Goal: Task Accomplishment & Management: Complete application form

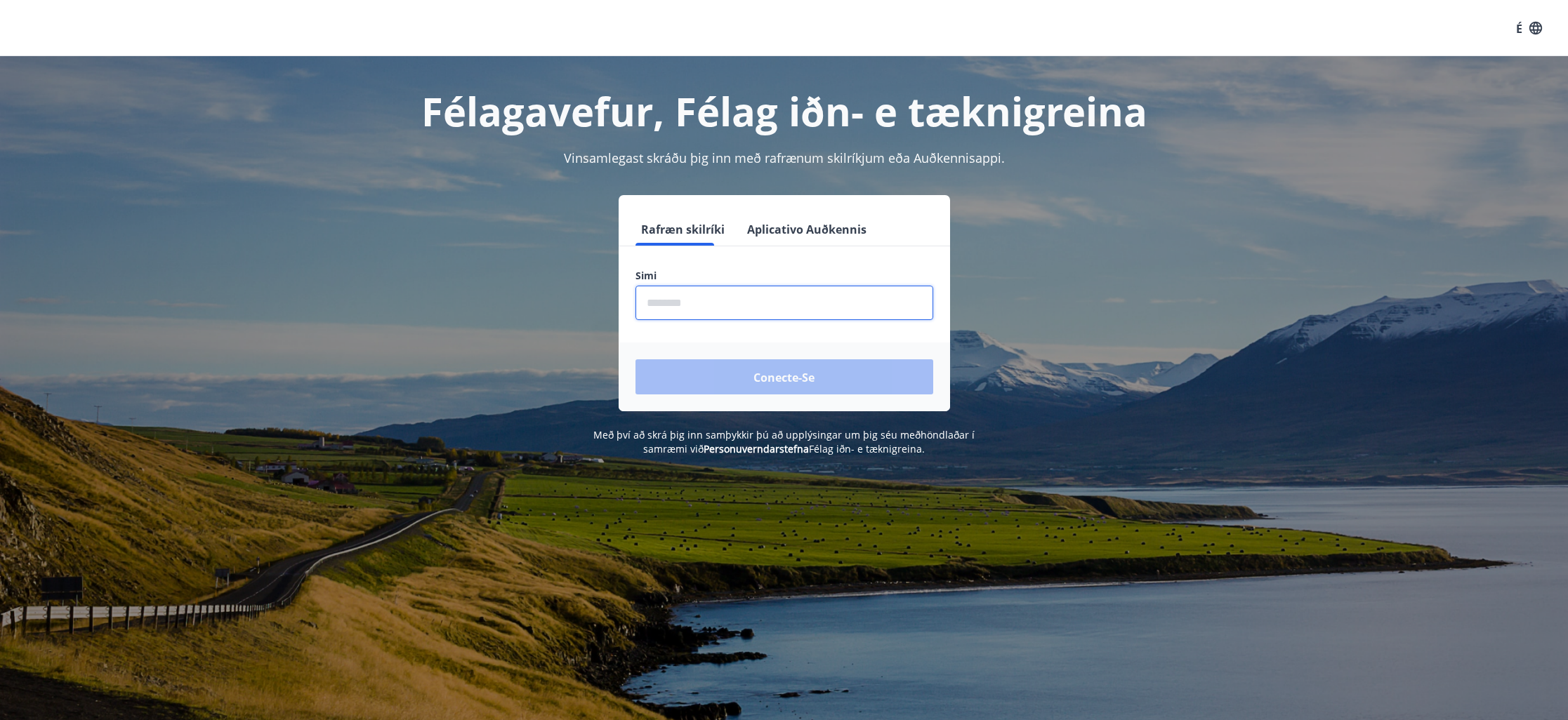
click at [775, 297] on input "phone" at bounding box center [784, 303] width 298 height 34
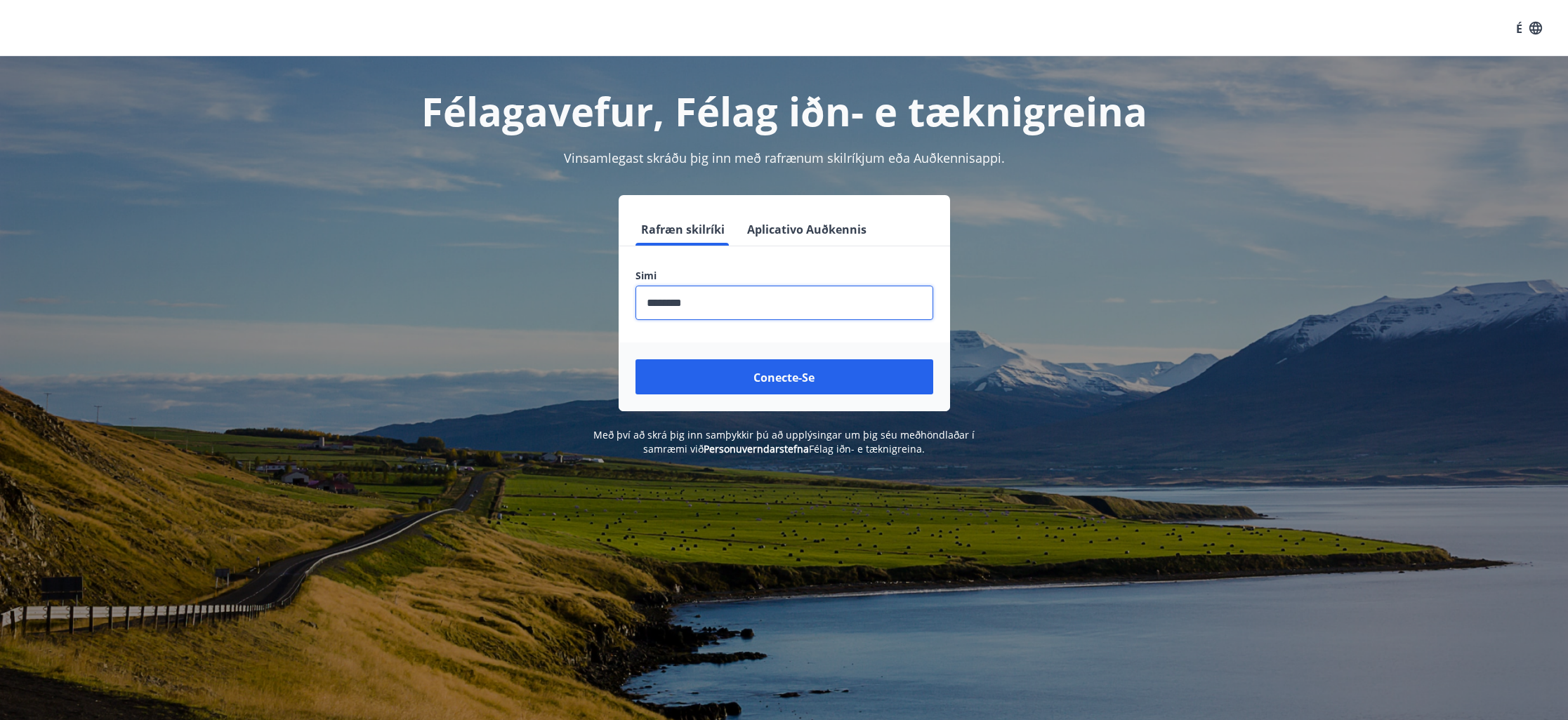
type input "********"
click at [636, 360] on button "Conecte-se" at bounding box center [784, 377] width 298 height 35
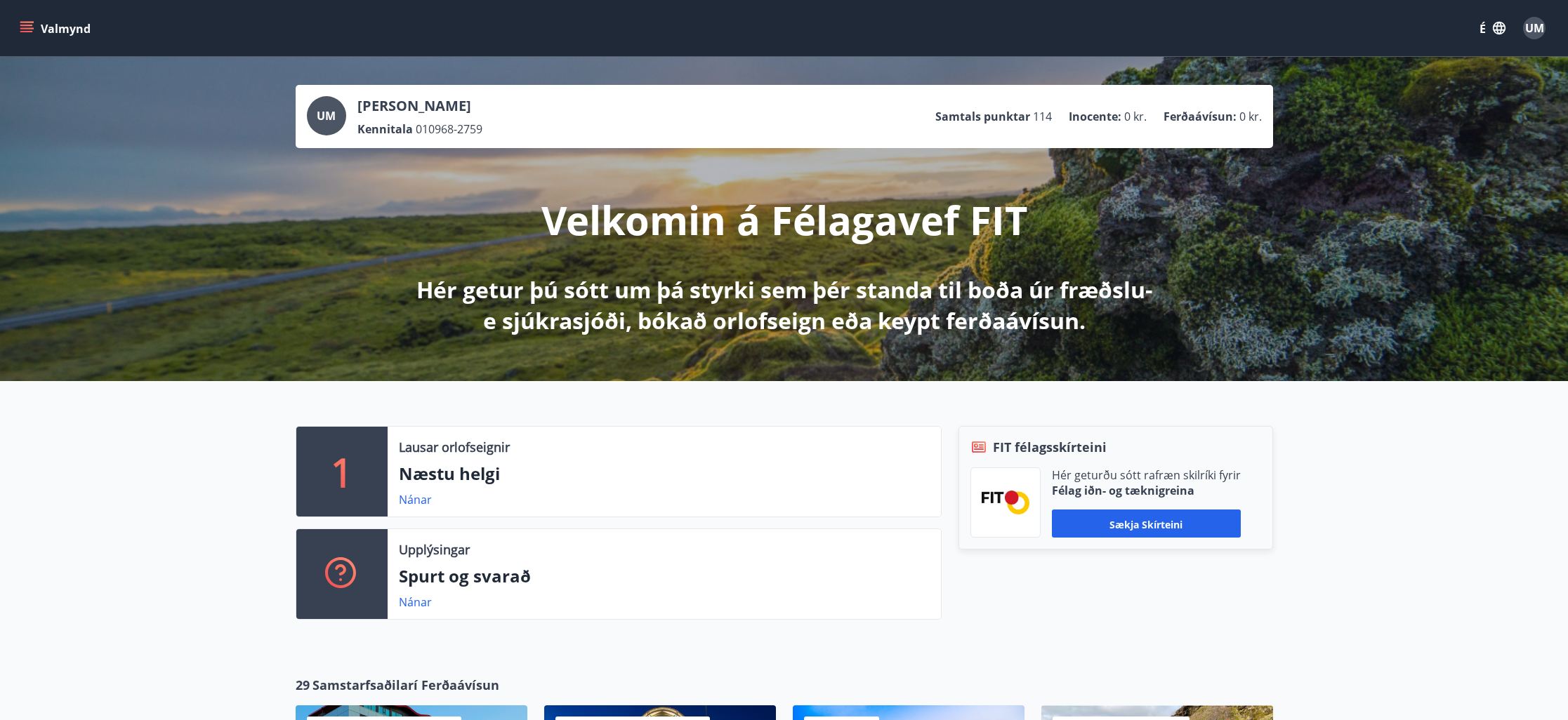
click at [46, 28] on font "Valmynd" at bounding box center [65, 28] width 50 height 16
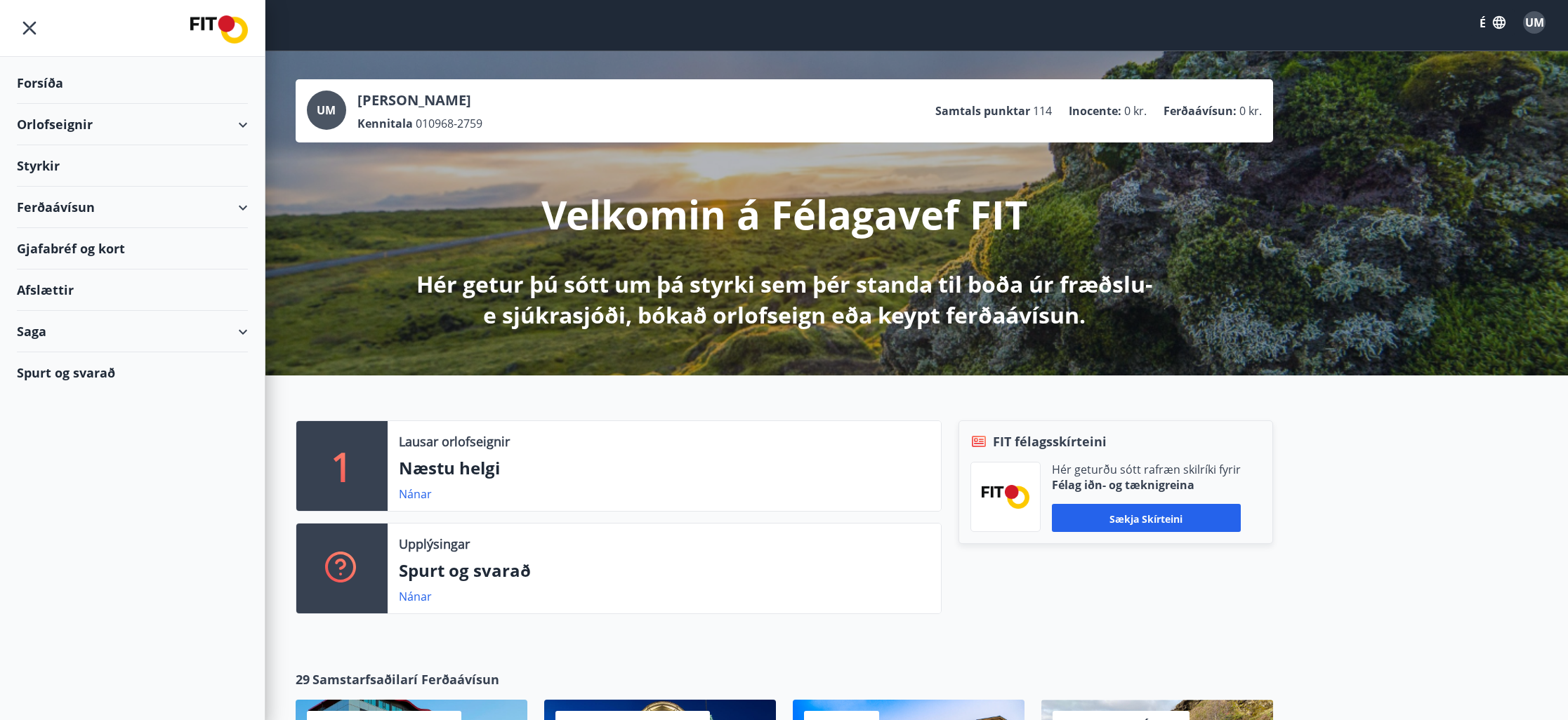
scroll to position [6, 0]
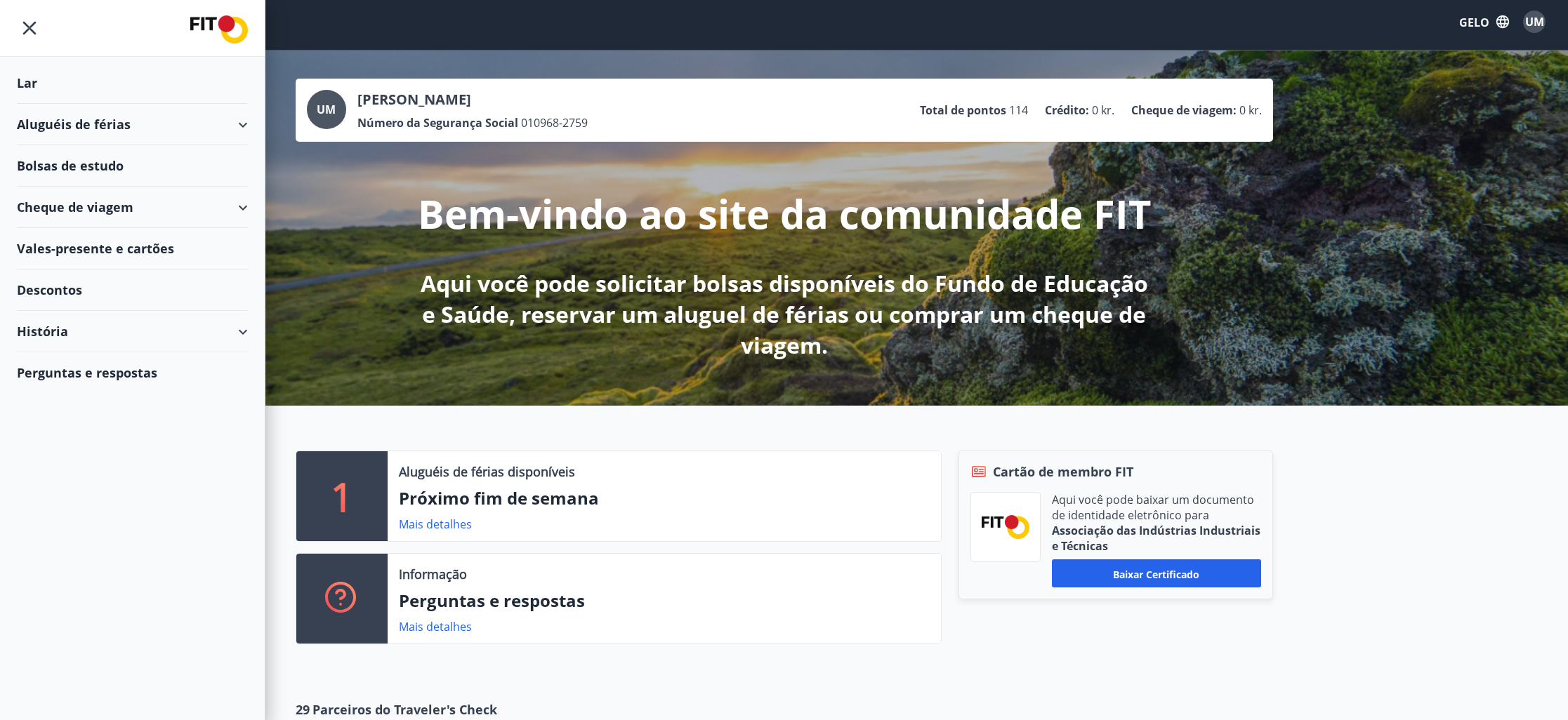
click at [55, 280] on div "Descontos" at bounding box center [132, 290] width 231 height 41
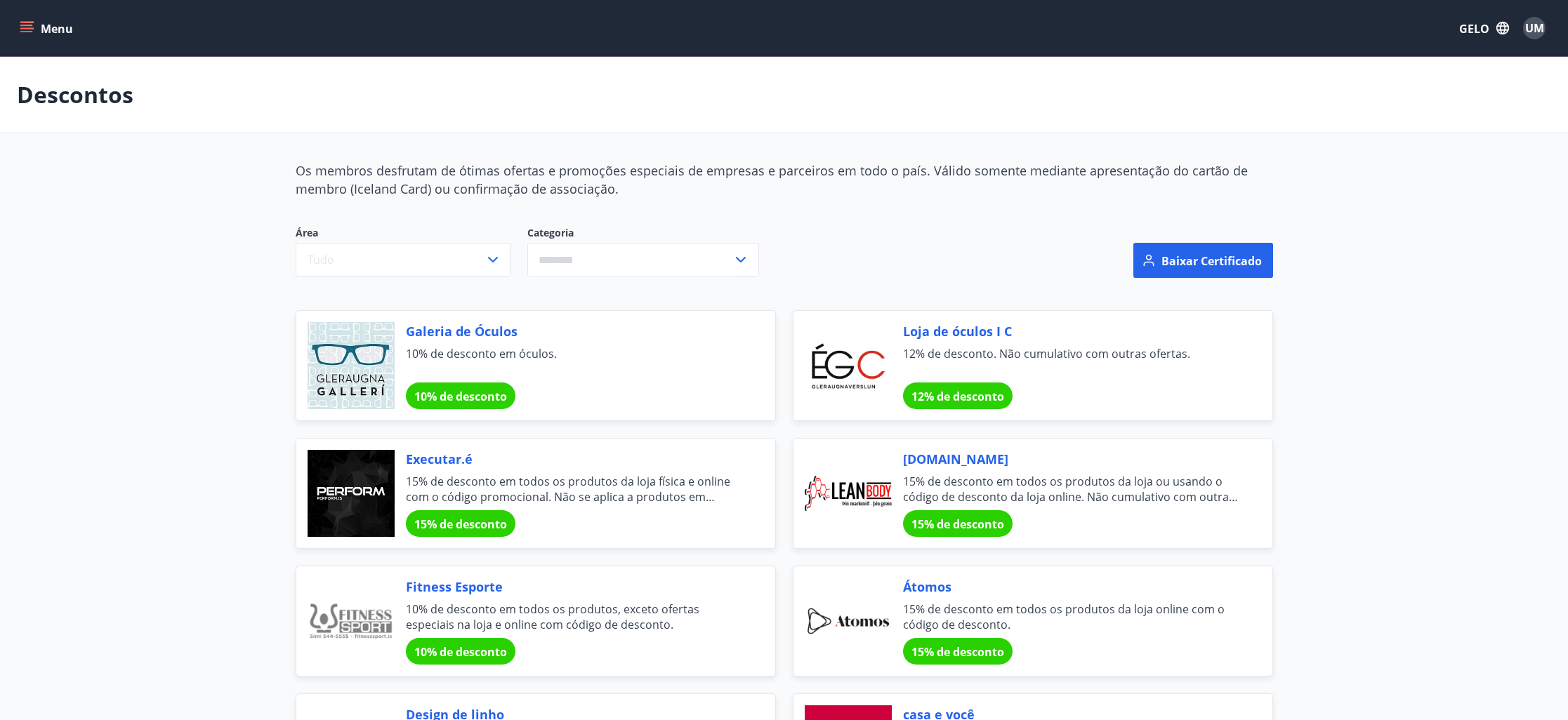
scroll to position [6, 0]
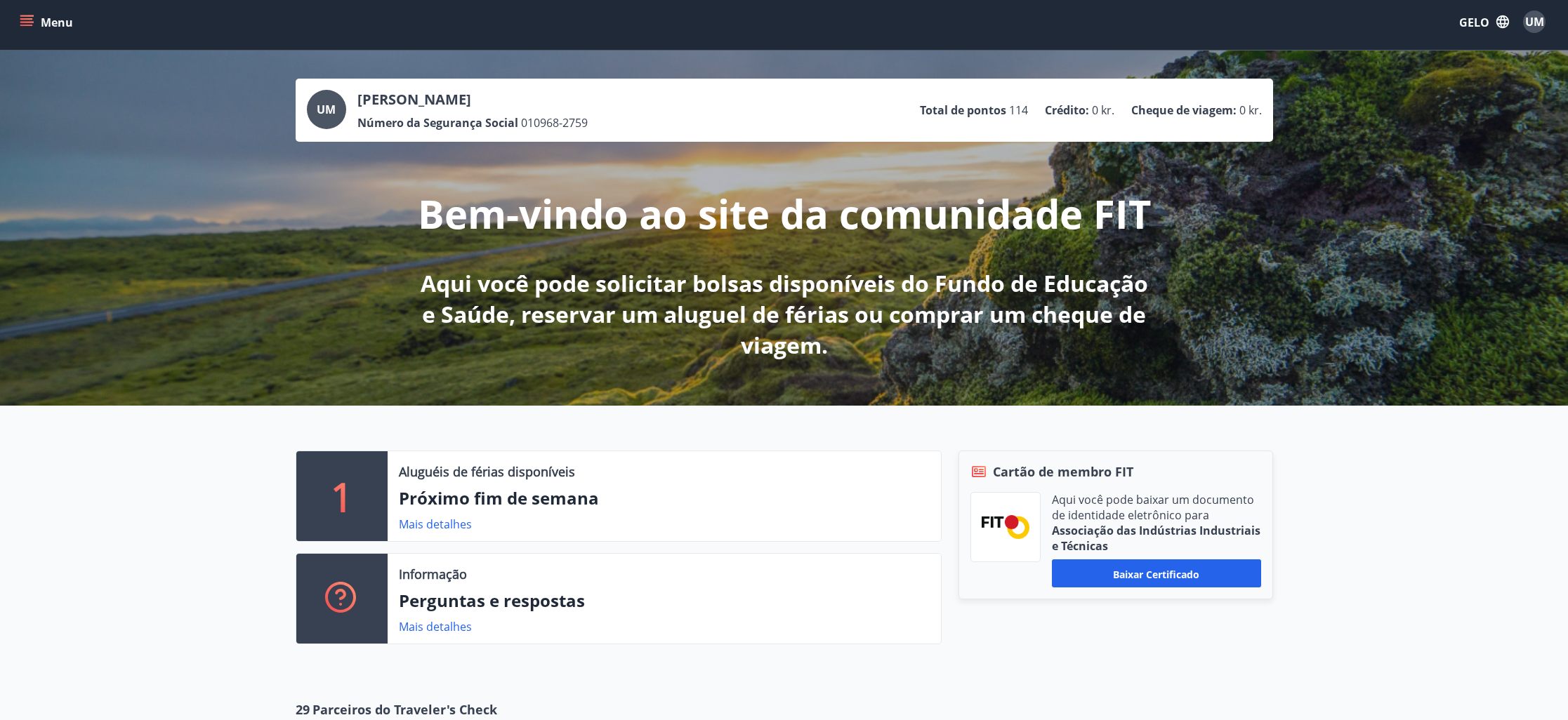
click at [25, 13] on button "Menu" at bounding box center [48, 22] width 62 height 25
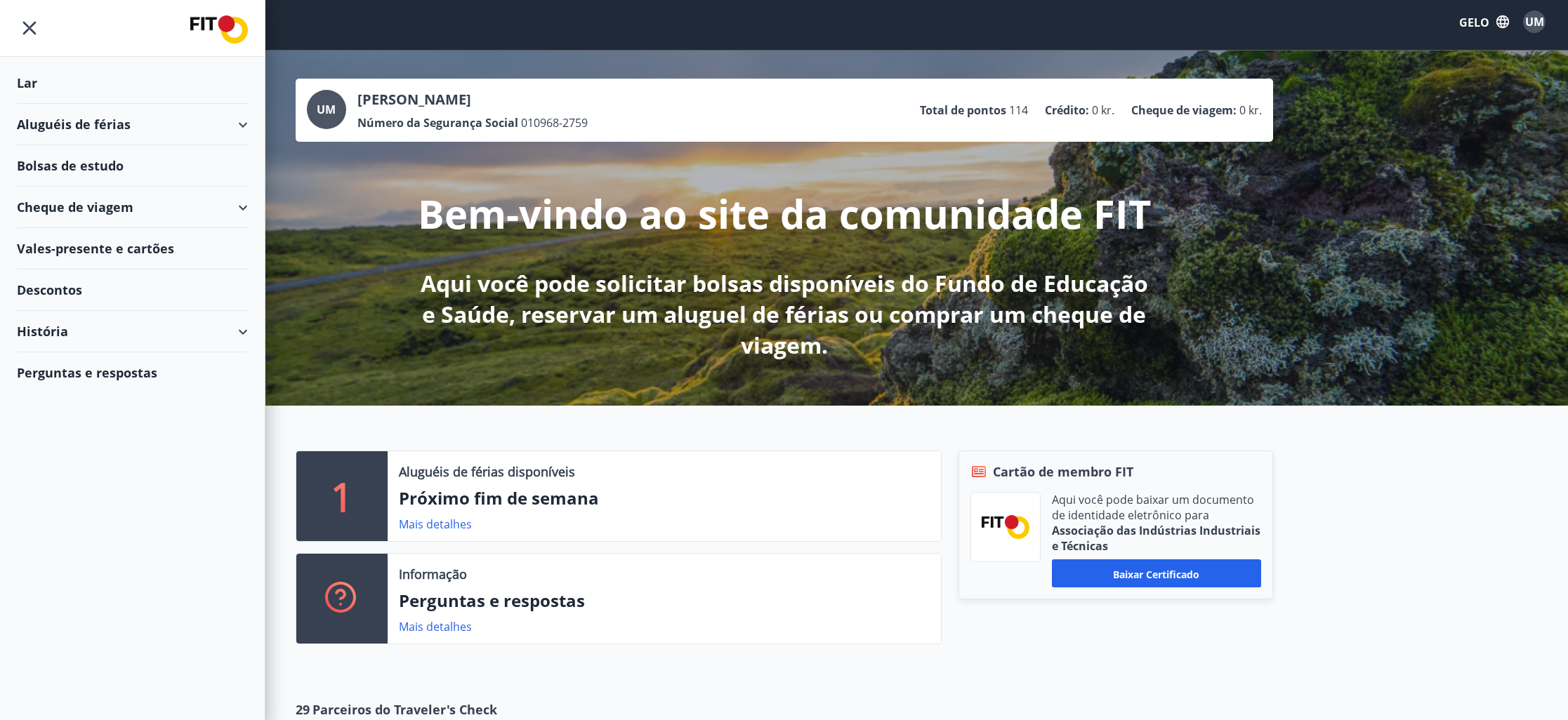
click at [84, 165] on font "Bolsas de estudo" at bounding box center [70, 165] width 107 height 17
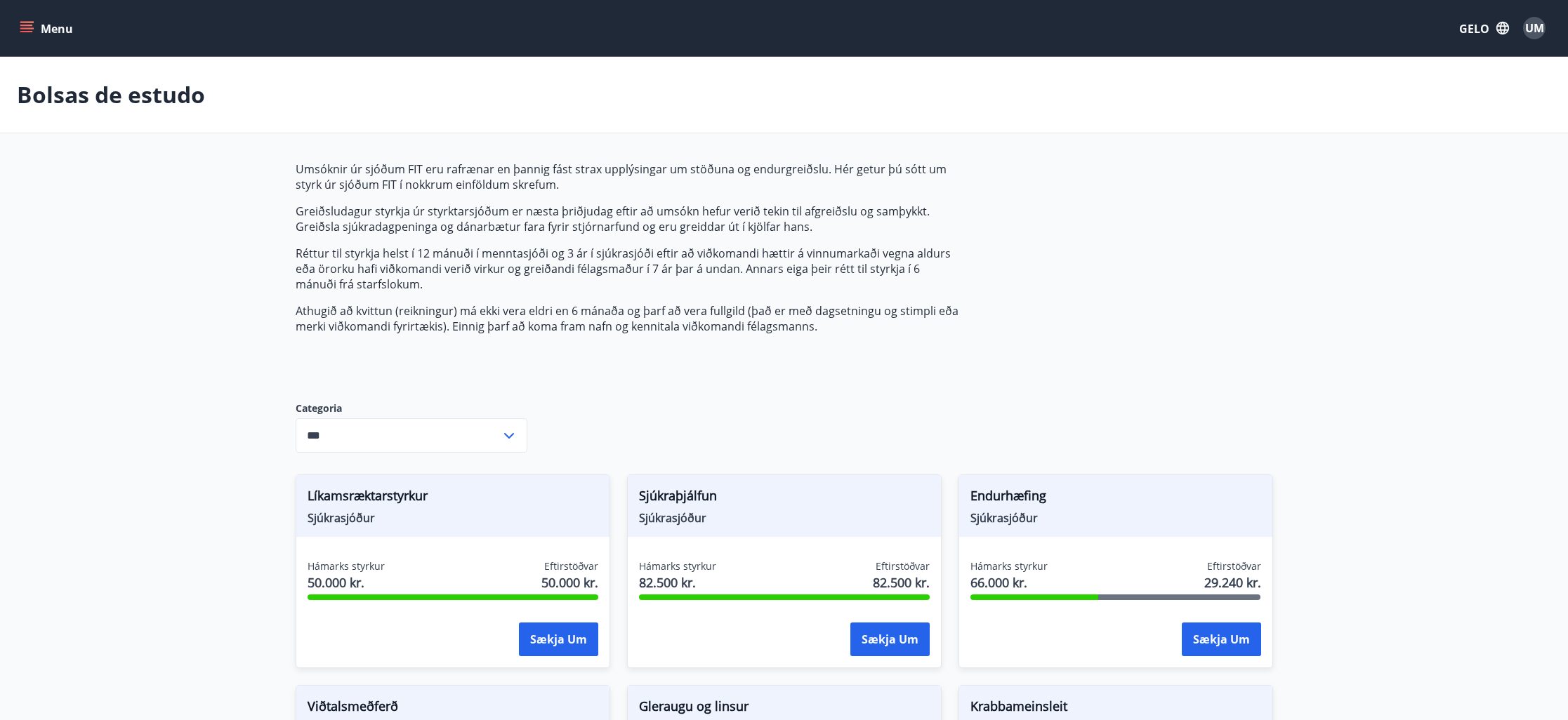
type input "***"
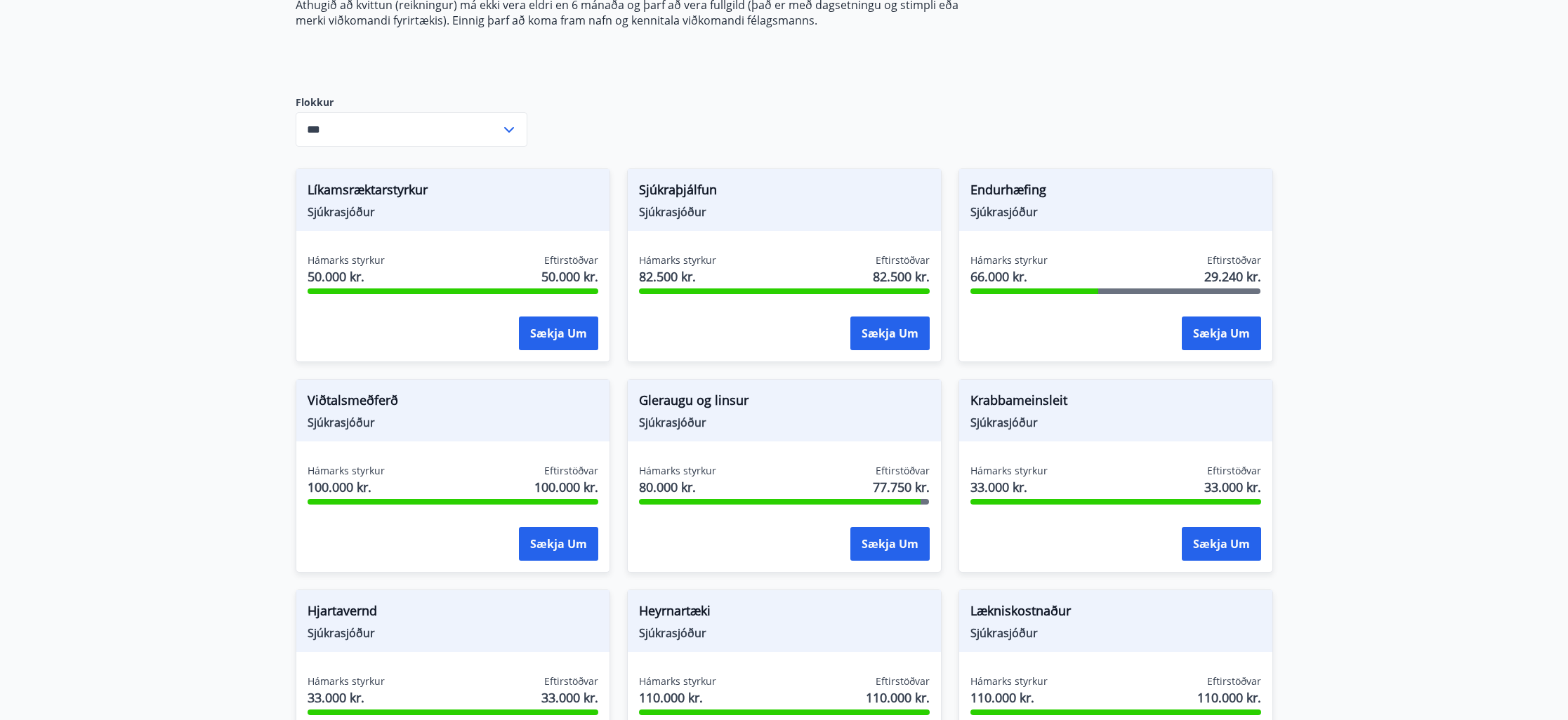
scroll to position [336, 0]
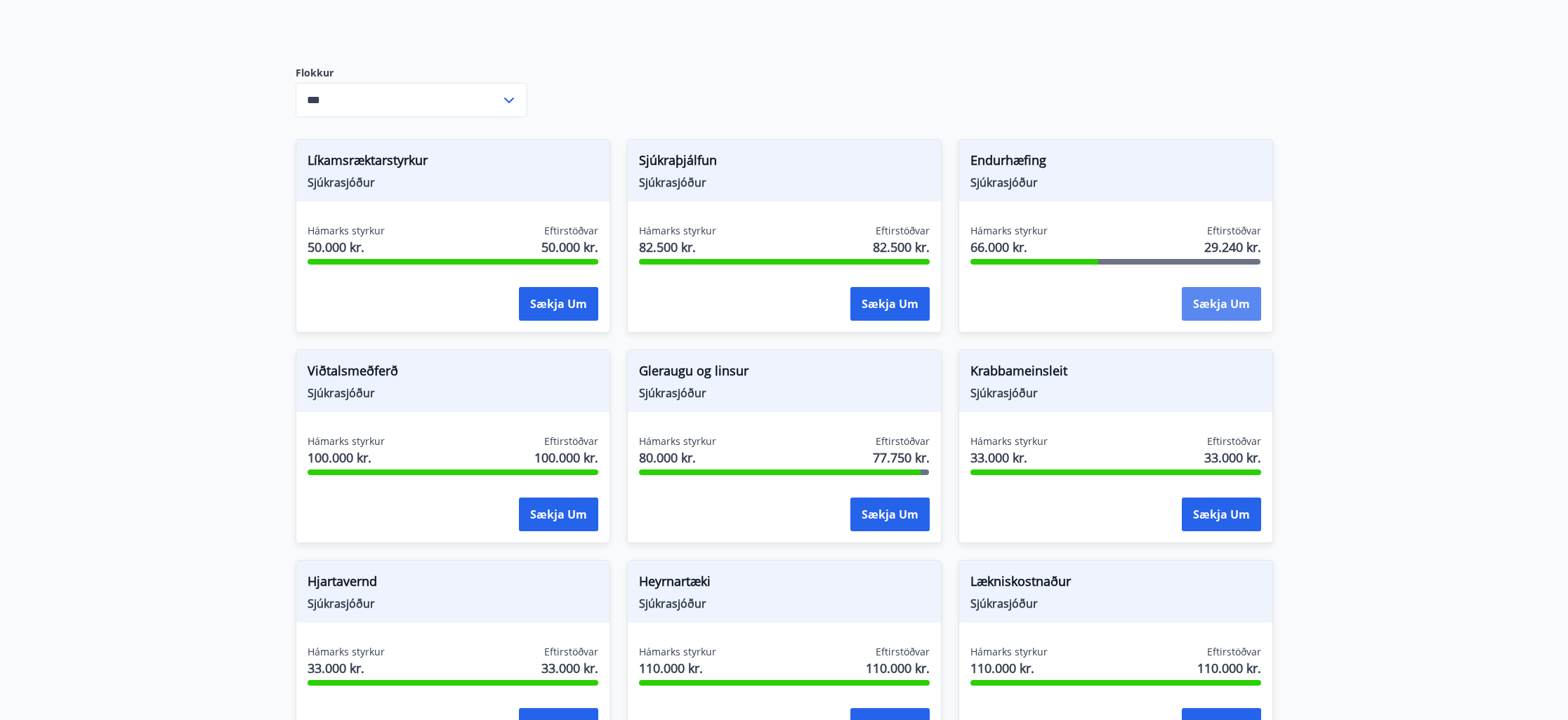
click at [1214, 303] on button "Sækja um" at bounding box center [1221, 304] width 79 height 34
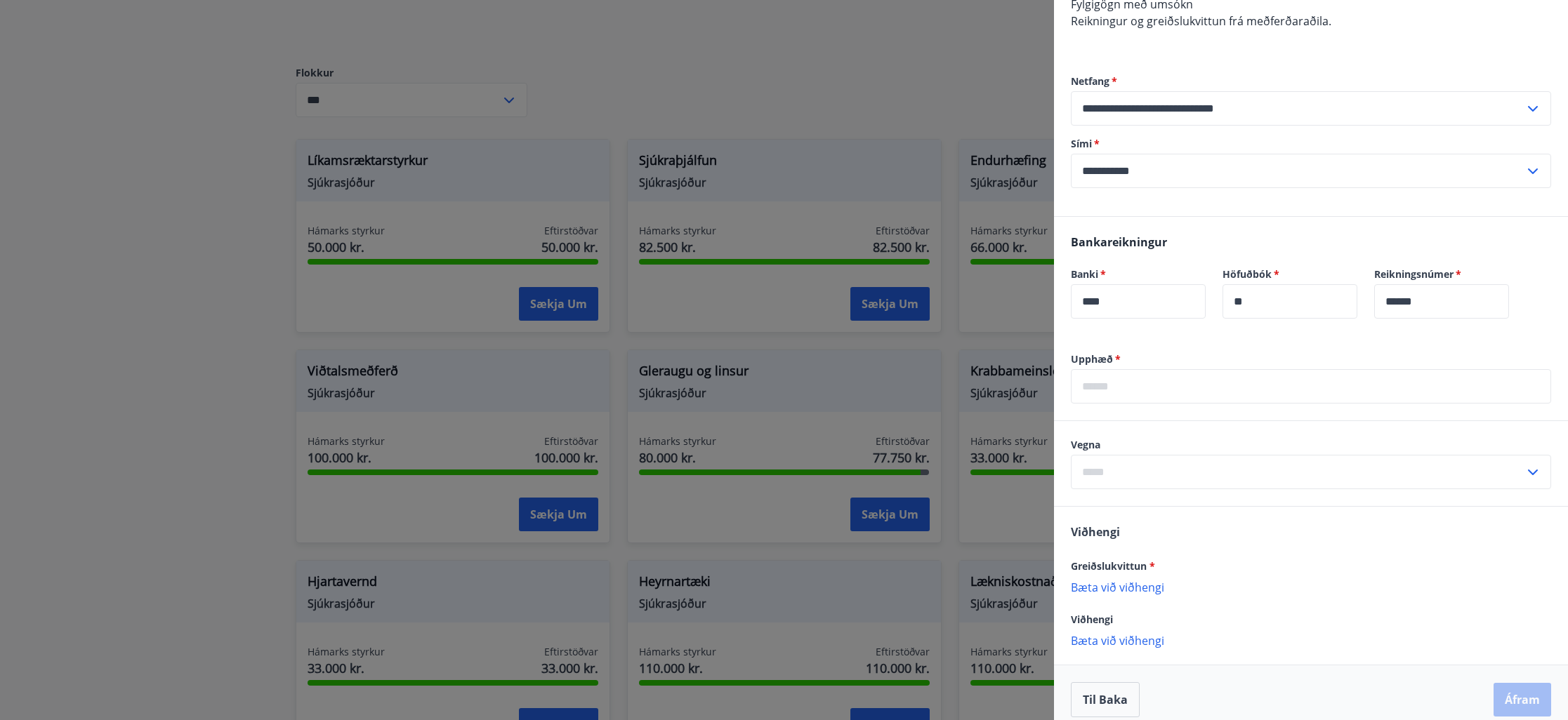
scroll to position [250, 0]
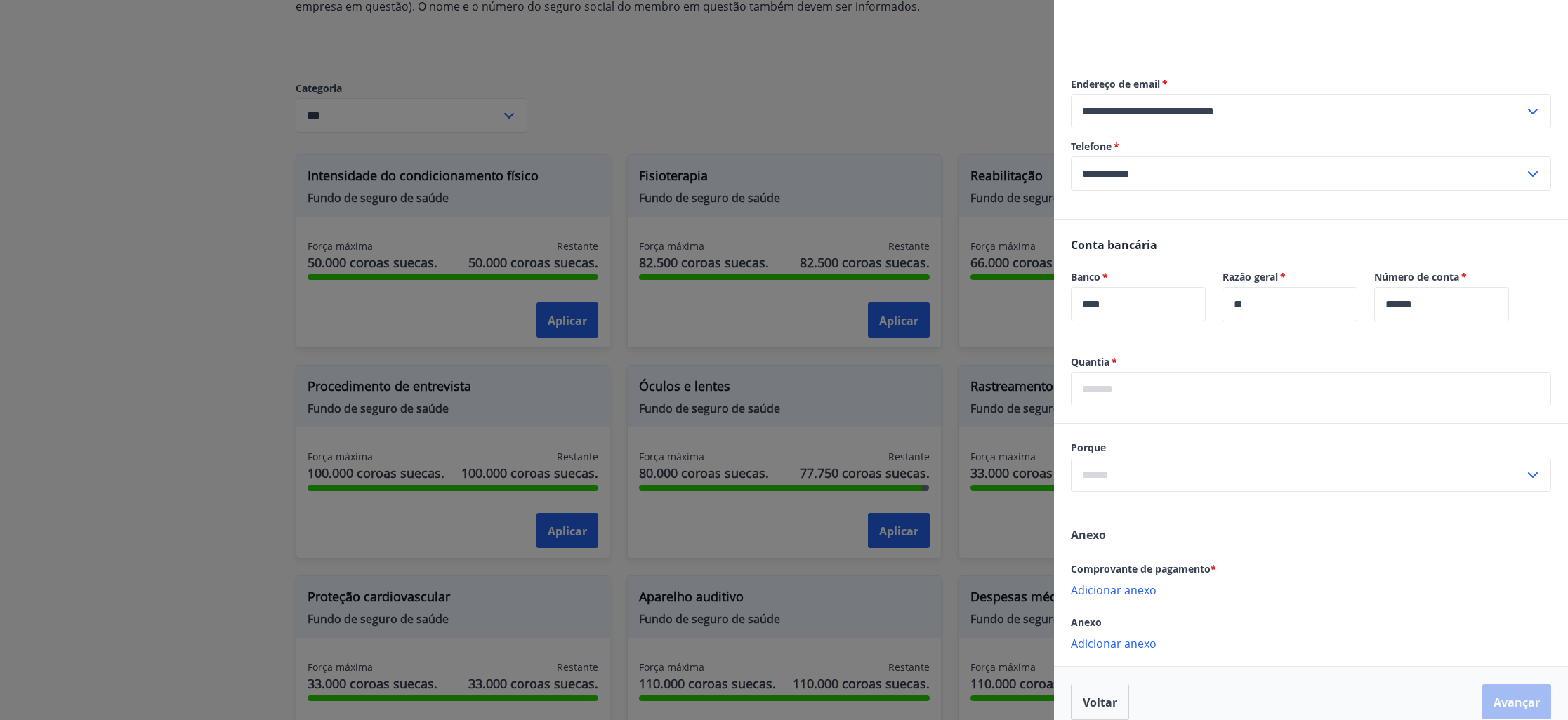
click at [1289, 372] on input "text" at bounding box center [1311, 390] width 480 height 34
type input "****"
click at [1537, 467] on icon at bounding box center [1533, 475] width 17 height 17
click at [1197, 578] on font "Quiroprático/quiroprático" at bounding box center [1152, 585] width 139 height 16
type input "**********"
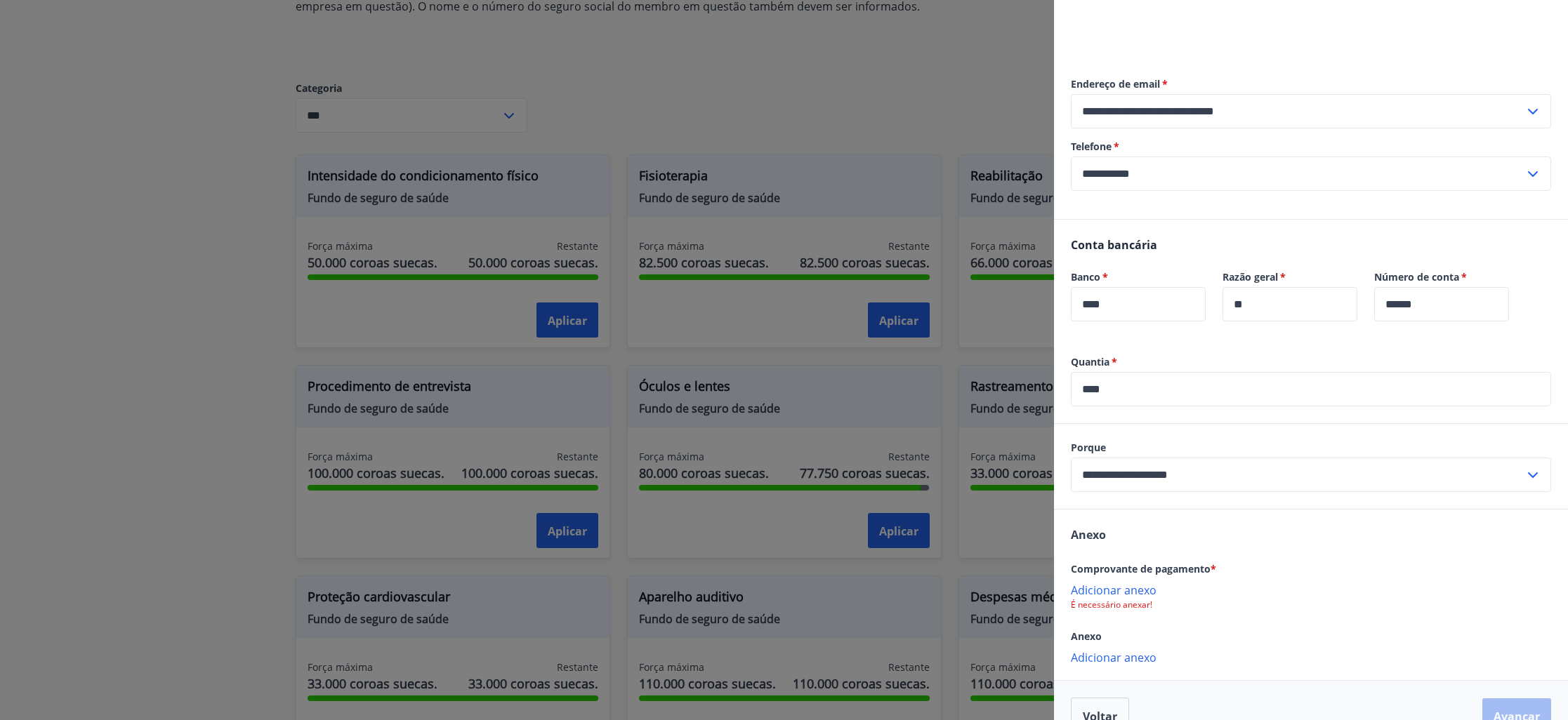
scroll to position [265, 0]
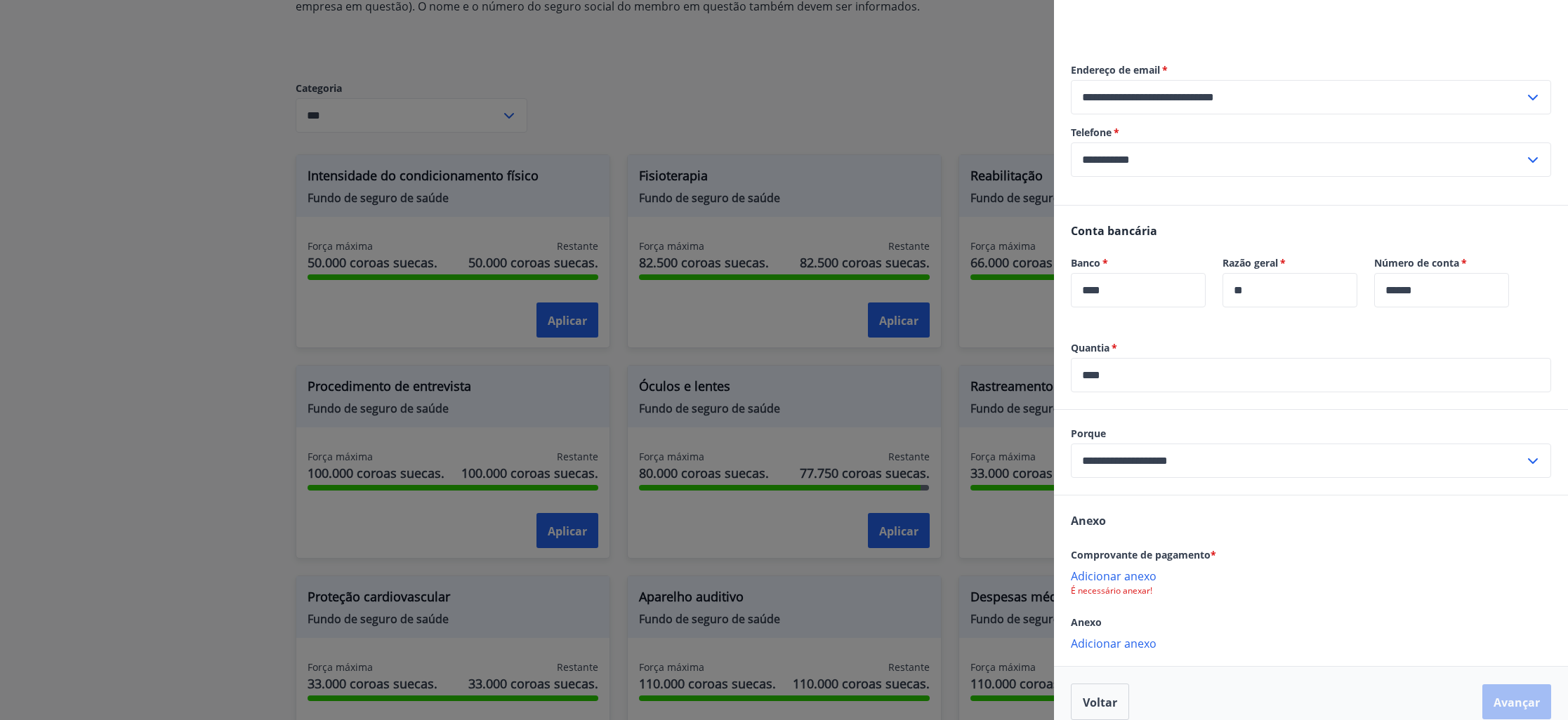
click at [1130, 585] on font "É necessário anexar!" at bounding box center [1111, 591] width 82 height 12
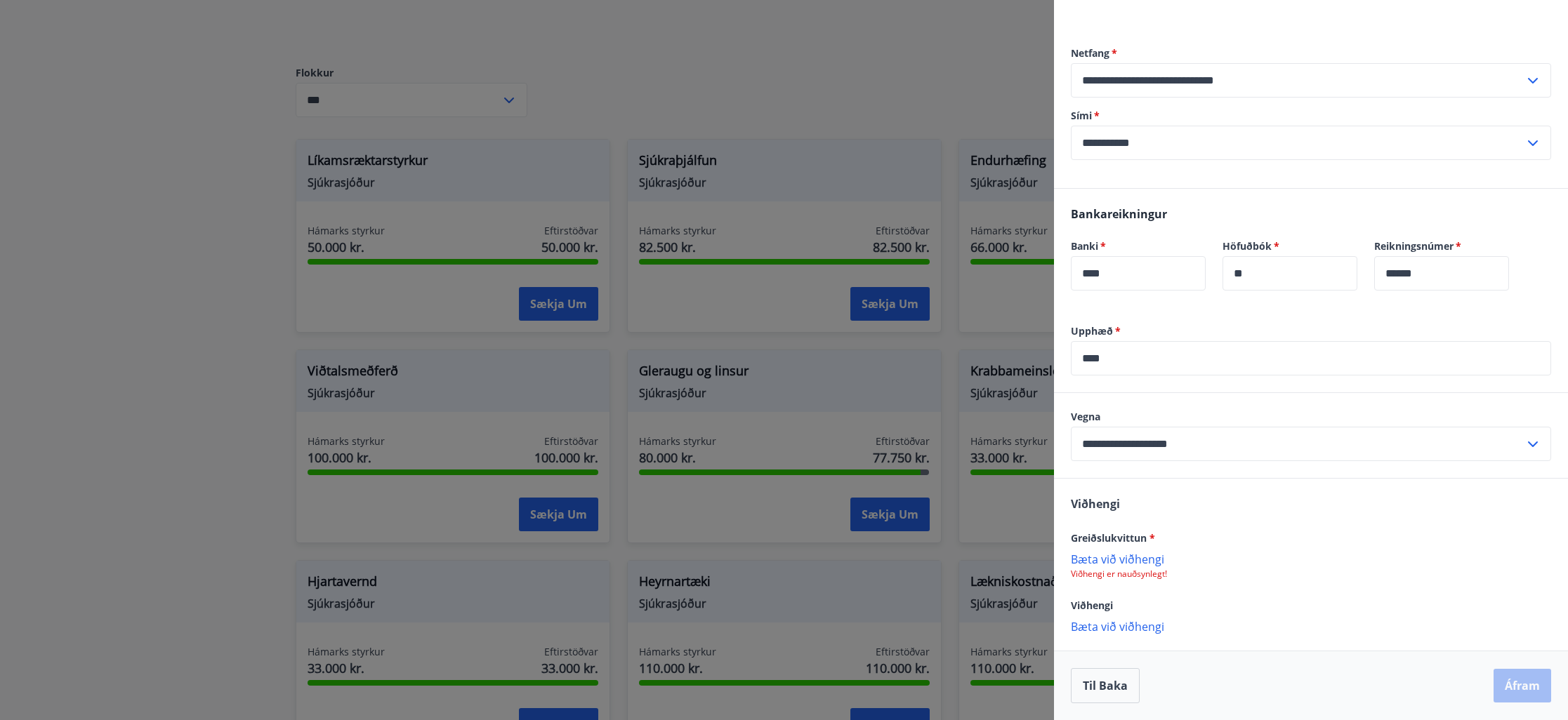
click at [1094, 552] on p "Bæta við viðhengi" at bounding box center [1311, 559] width 480 height 14
click at [1507, 686] on button "Áfram" at bounding box center [1522, 686] width 58 height 34
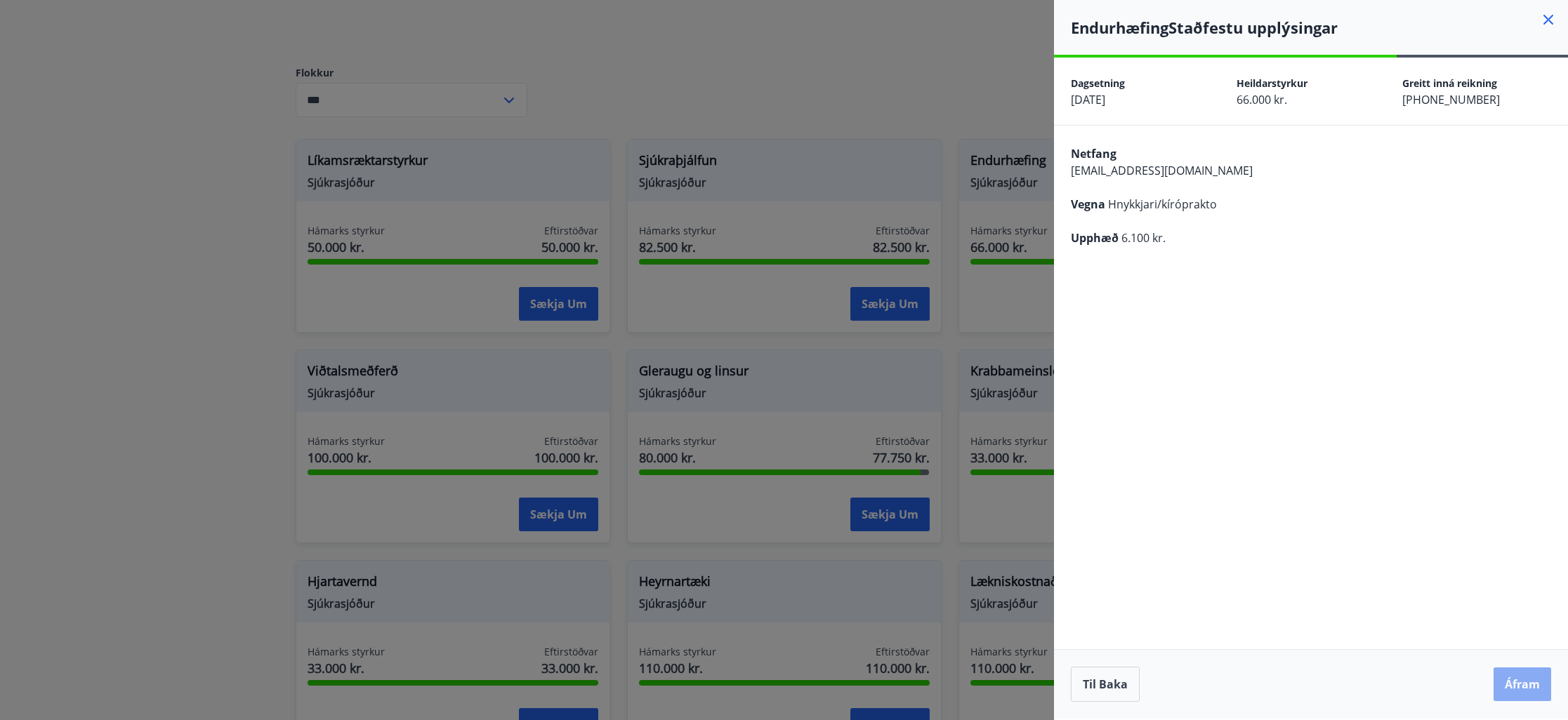
click at [1517, 685] on button "Áfram" at bounding box center [1522, 684] width 58 height 34
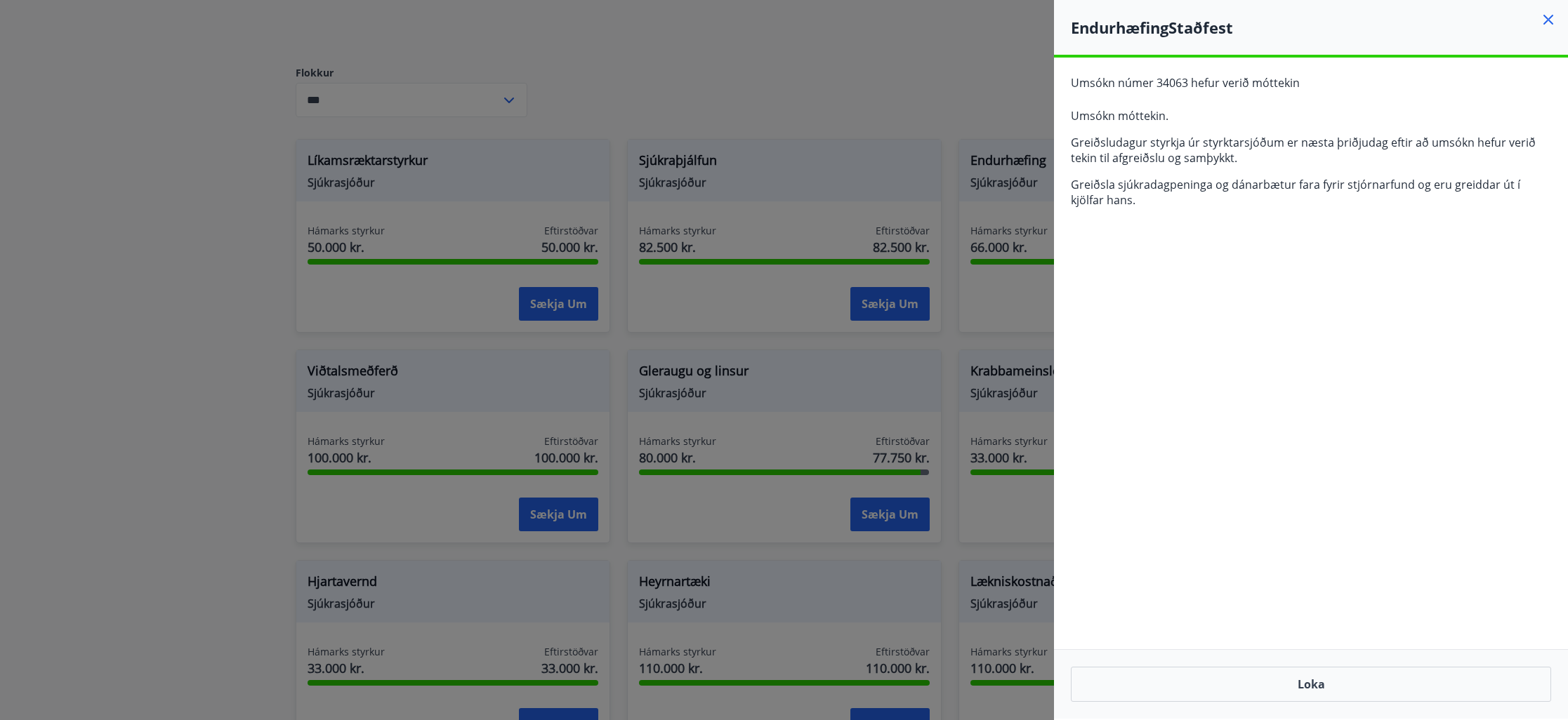
click at [1546, 18] on icon at bounding box center [1548, 19] width 10 height 10
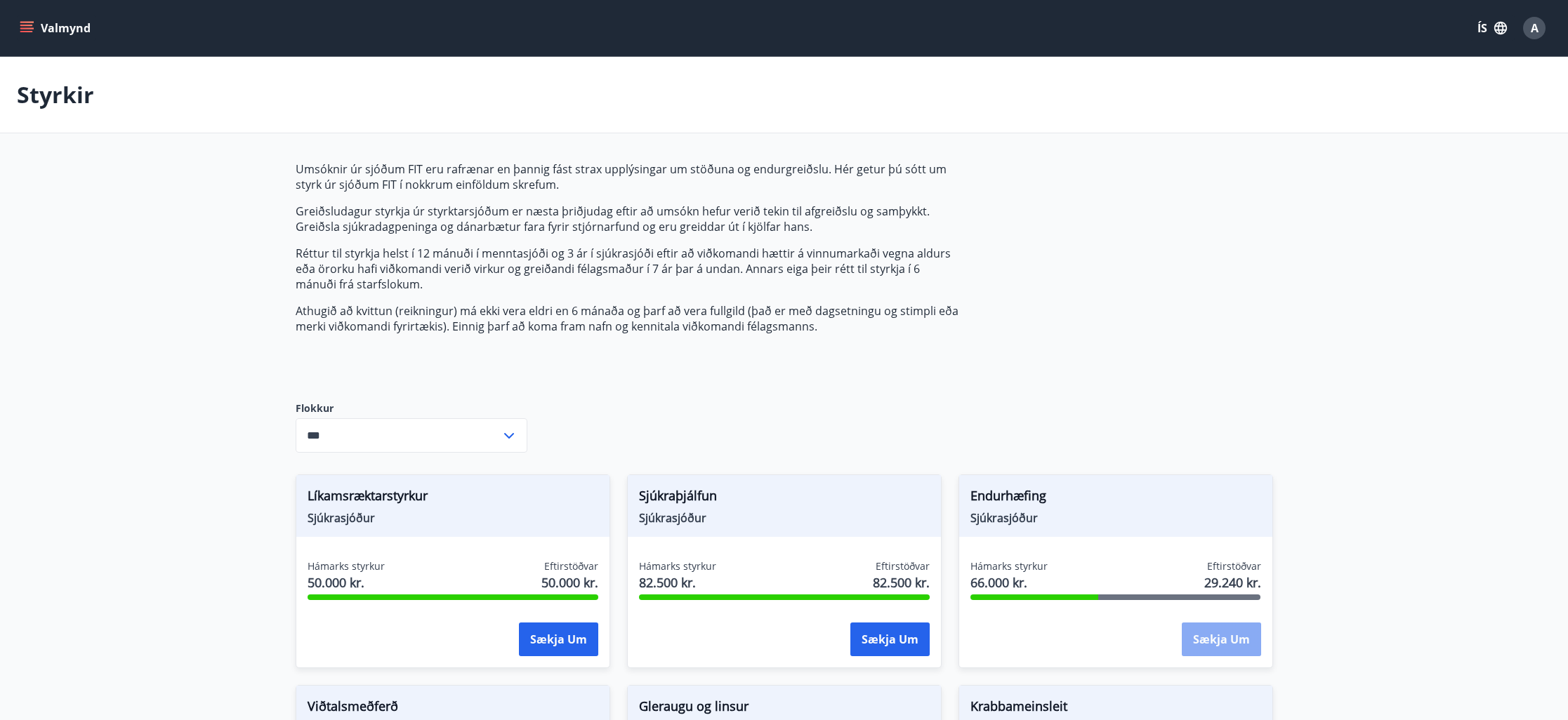
click at [1194, 642] on button "Sækja um" at bounding box center [1221, 639] width 79 height 34
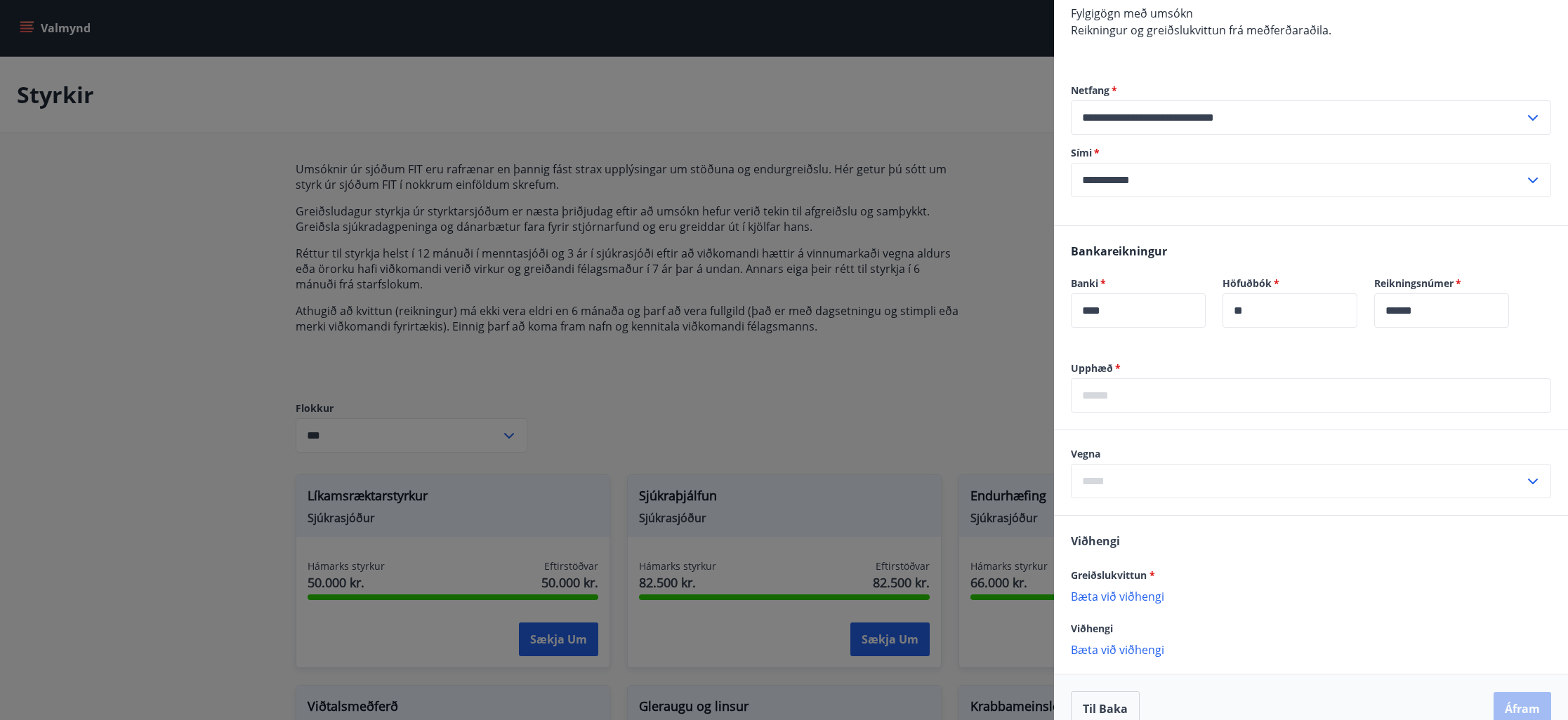
scroll to position [250, 0]
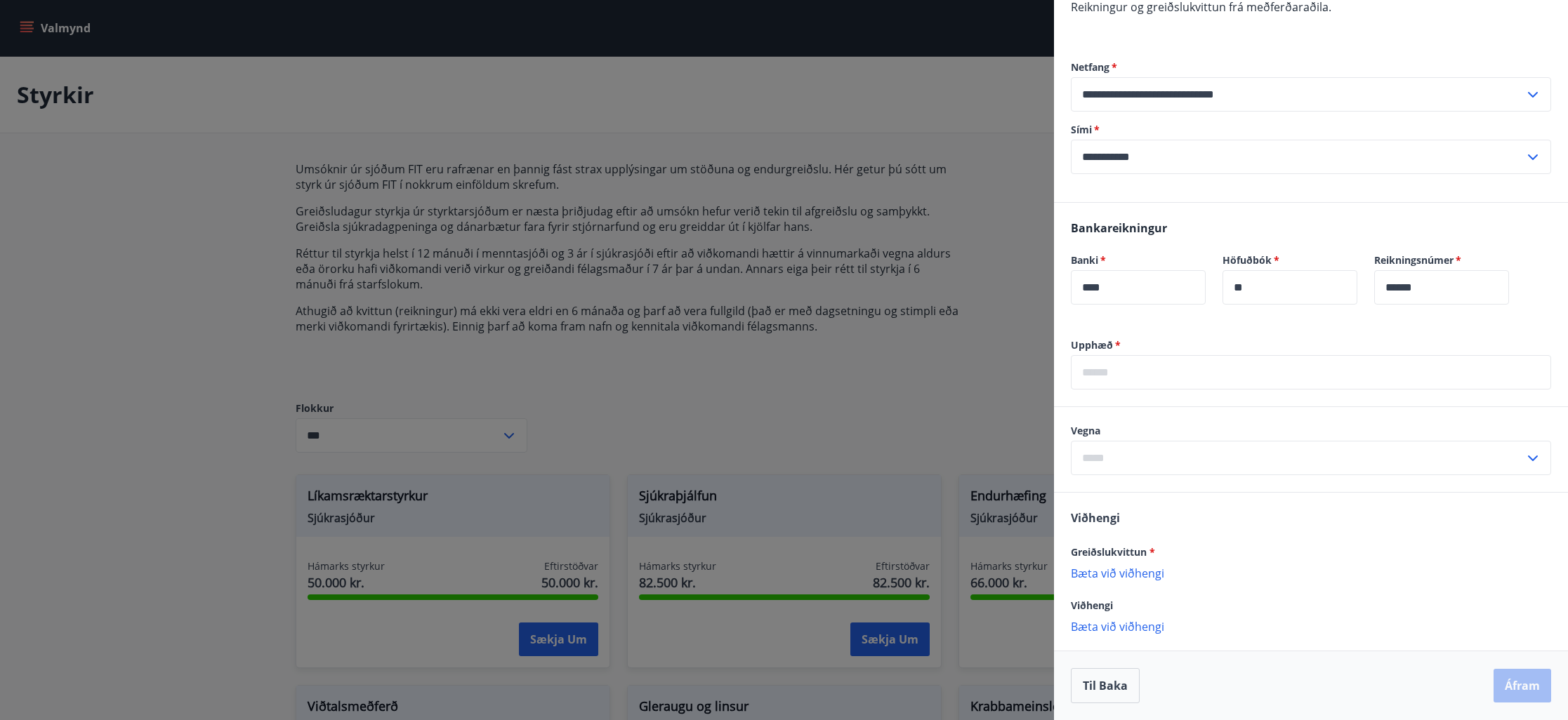
click at [1119, 573] on p "Bæta við viðhengi" at bounding box center [1311, 573] width 480 height 14
click at [1202, 372] on input "text" at bounding box center [1311, 372] width 480 height 34
type input "****"
click at [1263, 452] on input "text" at bounding box center [1297, 458] width 454 height 34
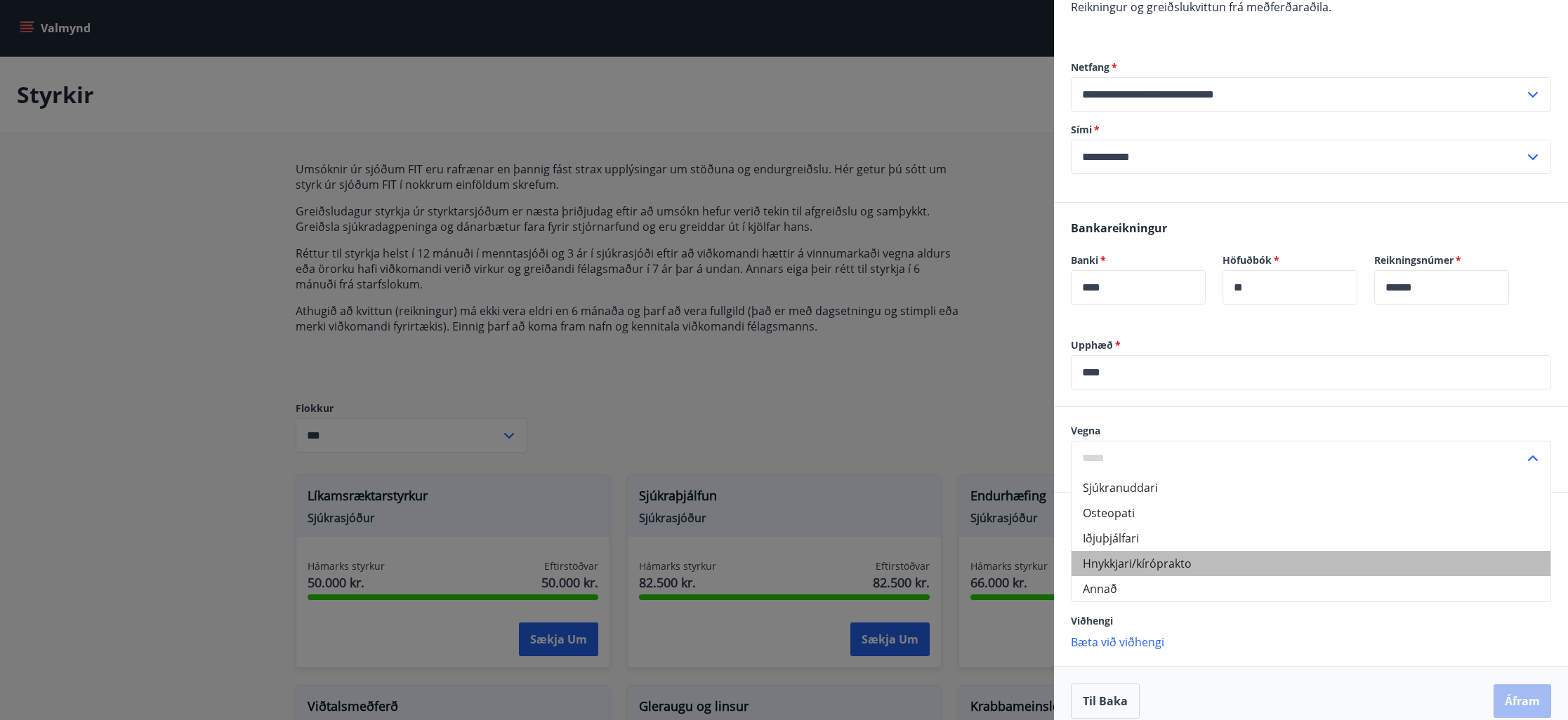
click at [1166, 562] on li "Hnykkjari/kíróprakto" at bounding box center [1311, 564] width 479 height 25
type input "**********"
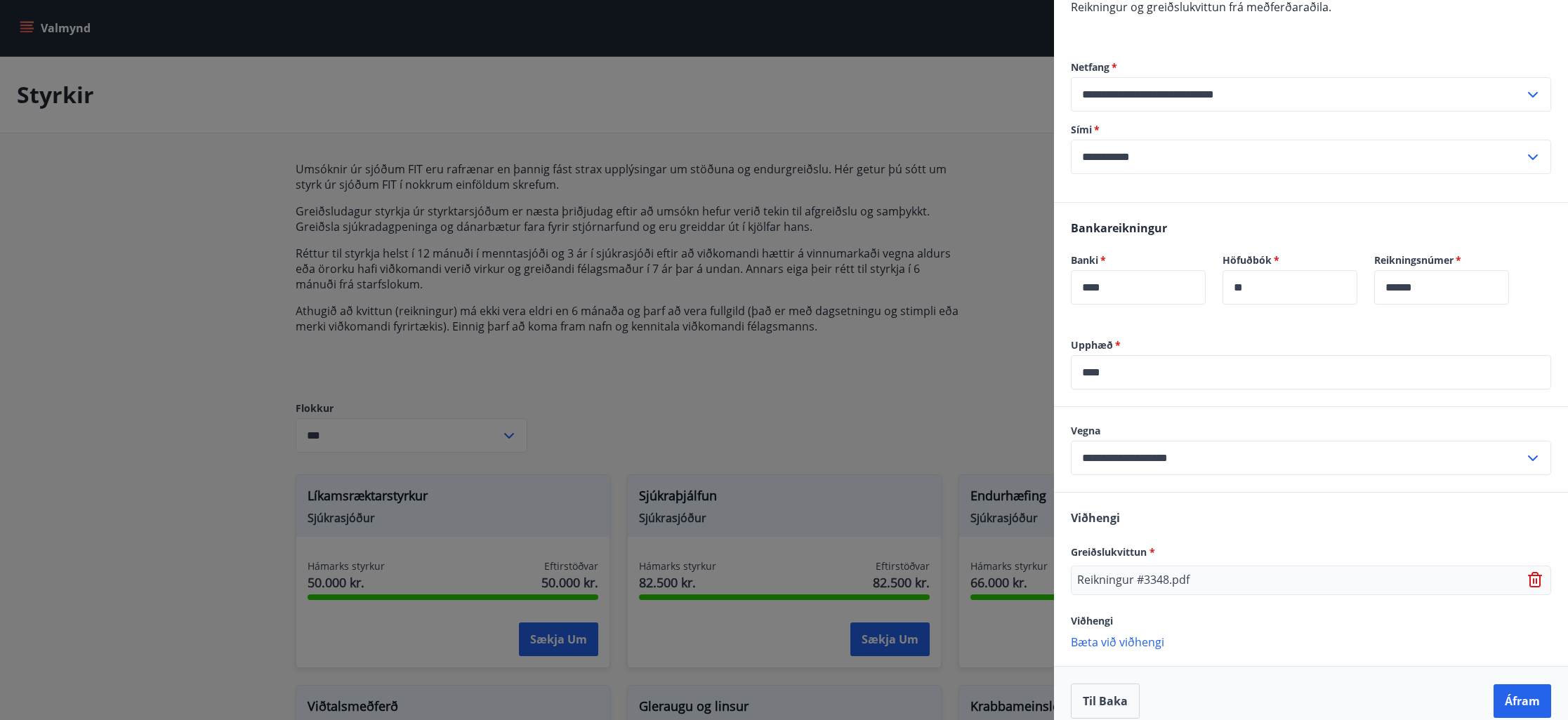
scroll to position [266, 0]
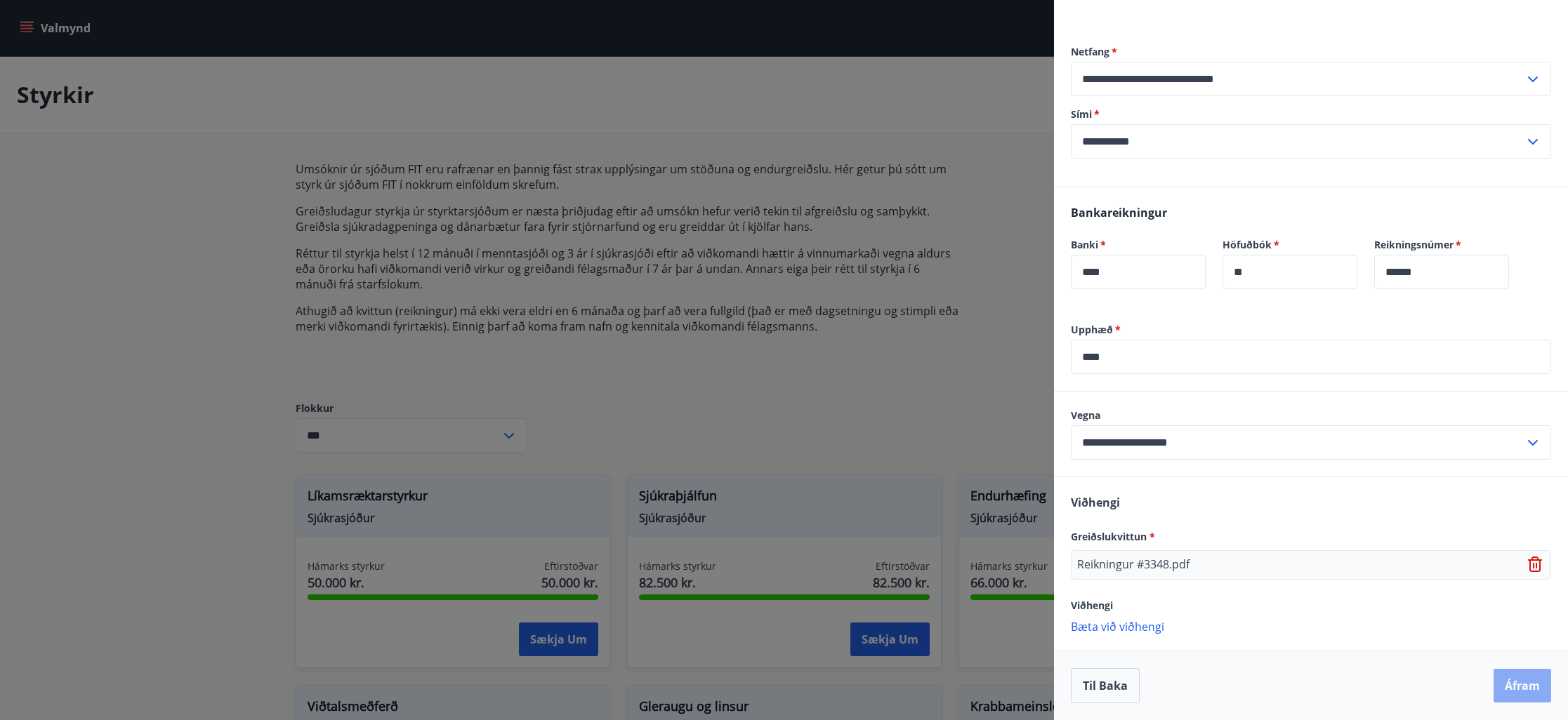
click at [1527, 688] on button "Áfram" at bounding box center [1522, 686] width 58 height 34
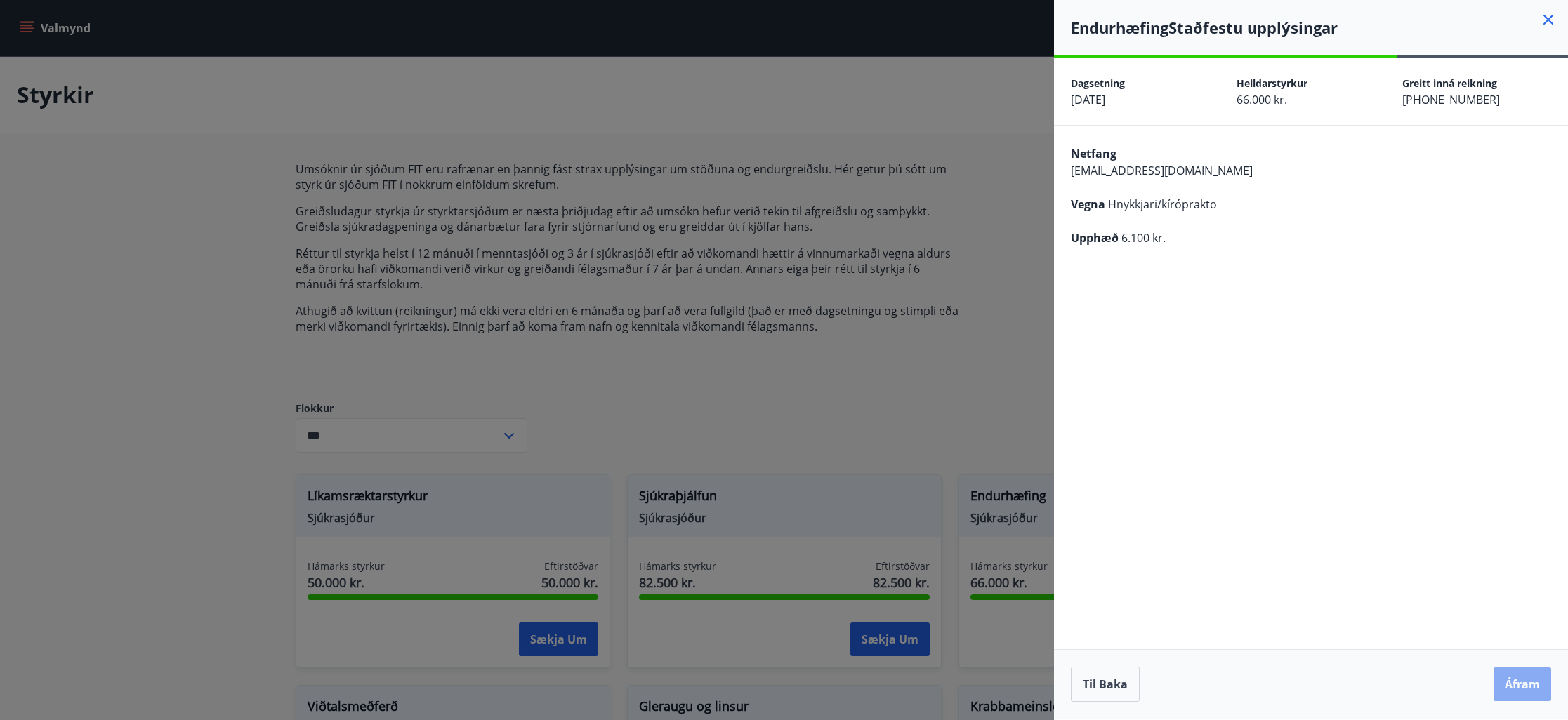
click at [1525, 690] on button "Áfram" at bounding box center [1522, 684] width 58 height 34
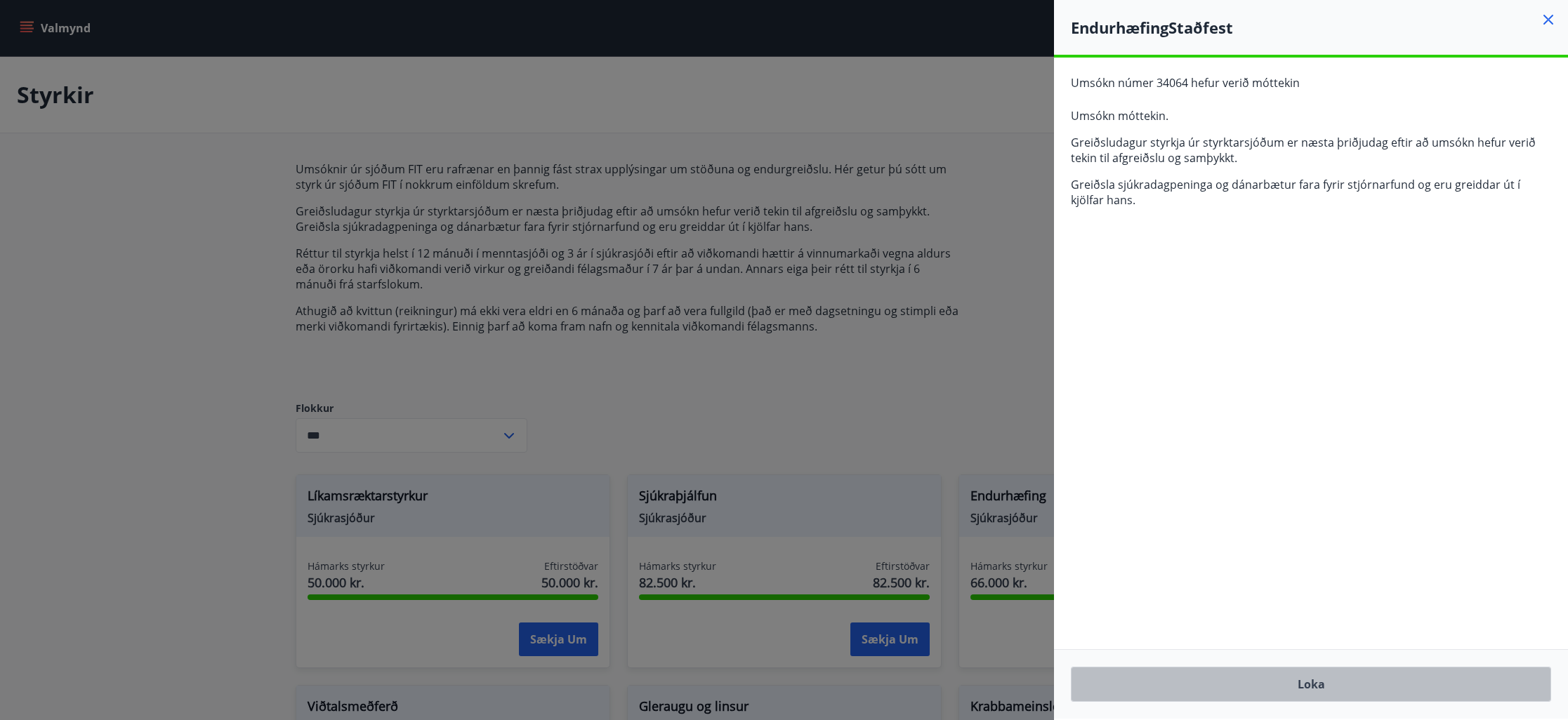
click at [1380, 686] on button "Loka" at bounding box center [1311, 684] width 480 height 35
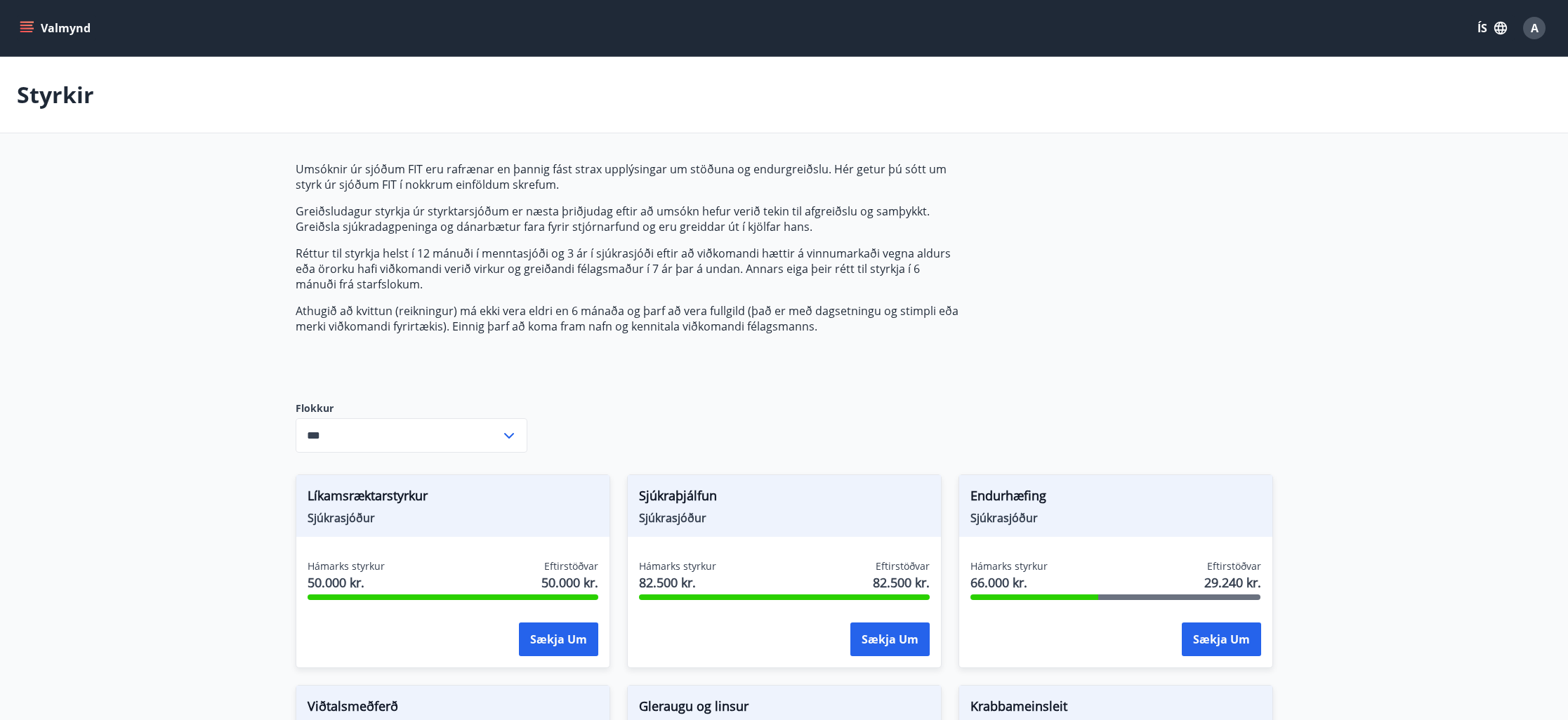
click at [1482, 34] on button "ÍS" at bounding box center [1492, 28] width 45 height 25
click at [1336, 92] on span "English" at bounding box center [1324, 89] width 34 height 13
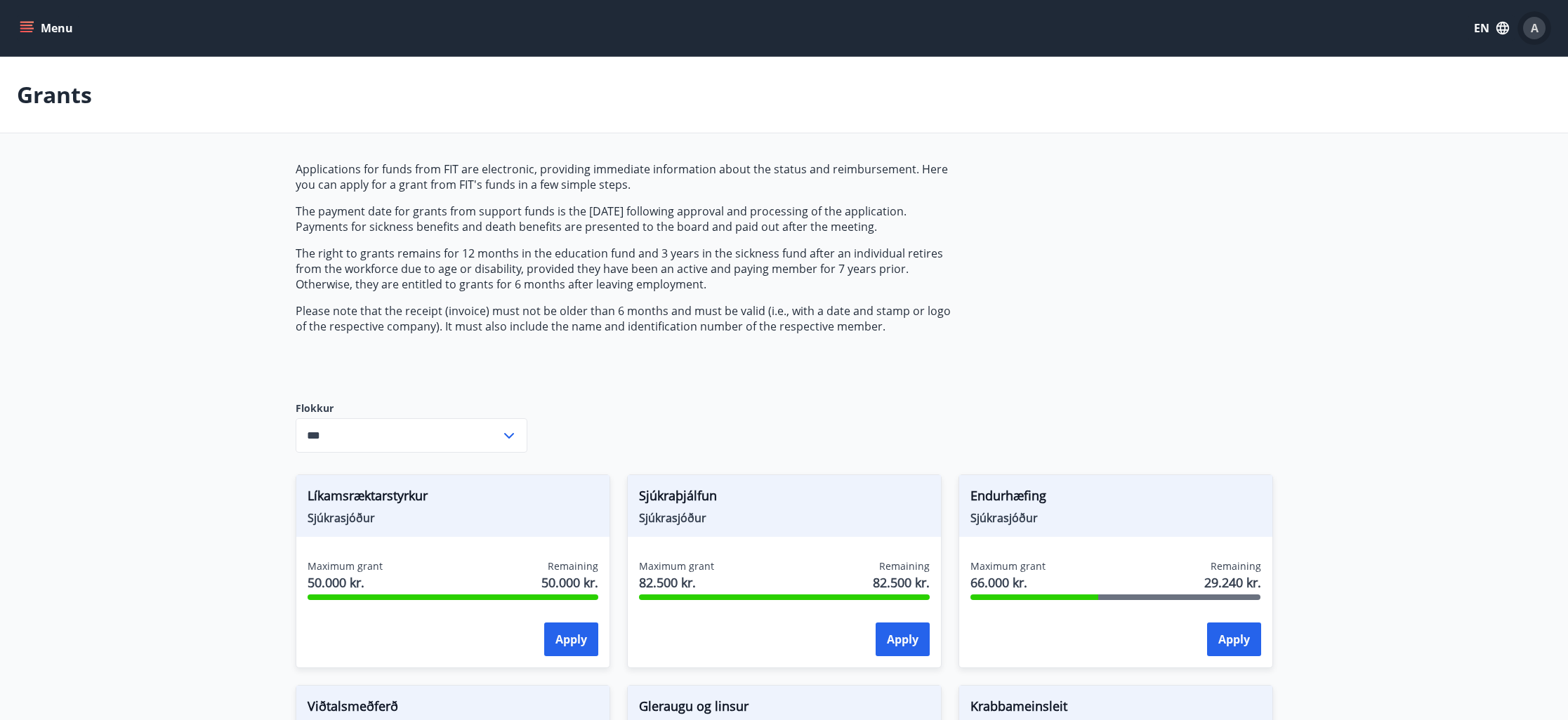
click at [1534, 28] on span "A" at bounding box center [1534, 28] width 7 height 16
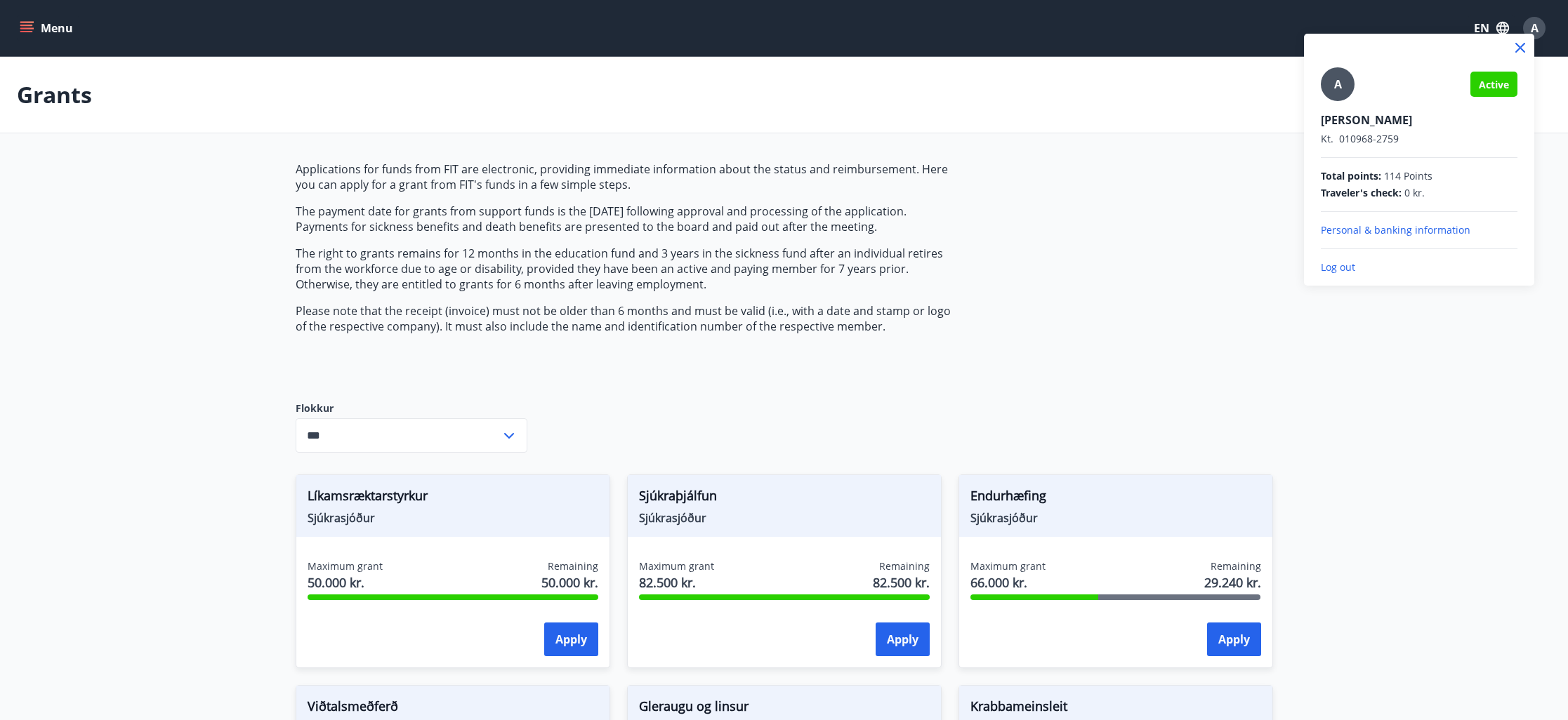
click at [1343, 269] on p "Log out" at bounding box center [1418, 267] width 197 height 14
